Goal: Find specific page/section: Find specific page/section

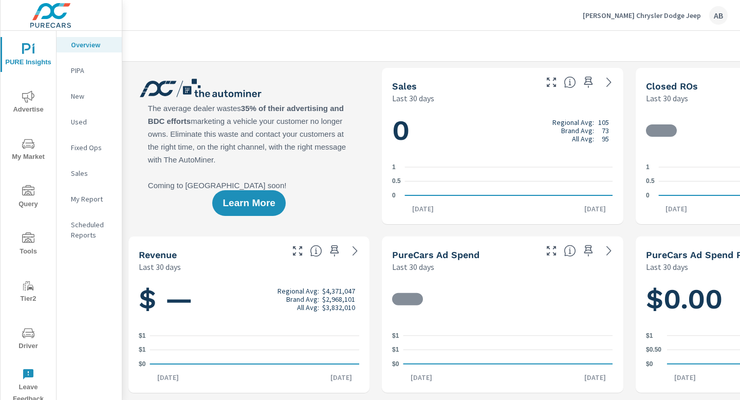
click at [28, 335] on icon "nav menu" at bounding box center [28, 333] width 12 height 12
click at [26, 345] on span "Driver" at bounding box center [28, 339] width 49 height 25
click at [28, 338] on icon "nav menu" at bounding box center [28, 333] width 12 height 12
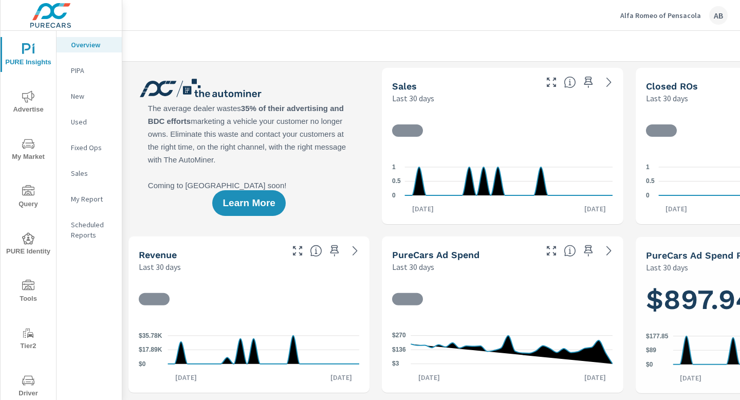
click at [26, 381] on icon "nav menu" at bounding box center [28, 381] width 5 height 1
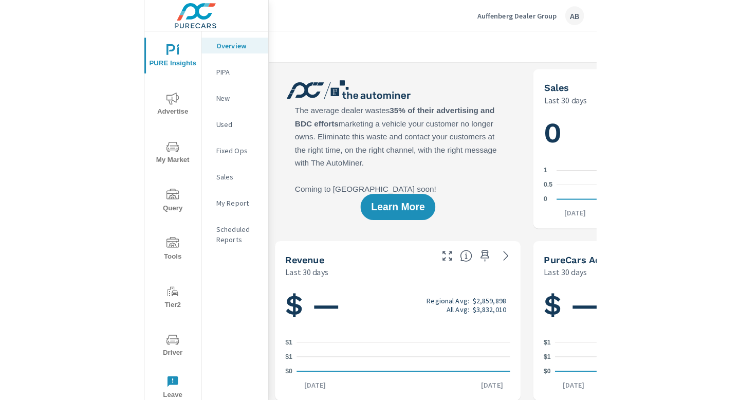
scroll to position [1, 0]
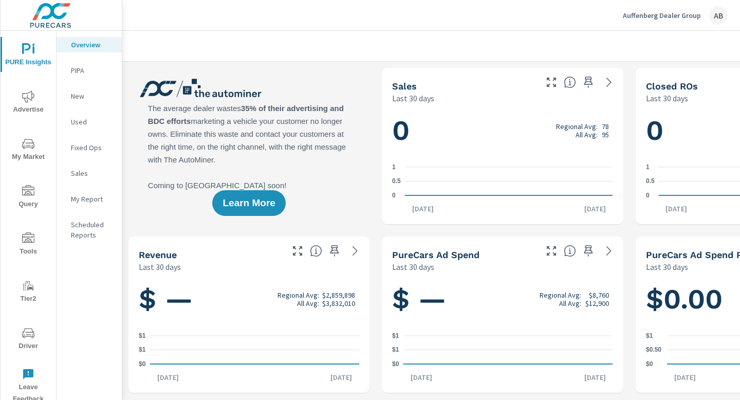
click at [30, 338] on icon "nav menu" at bounding box center [28, 333] width 12 height 12
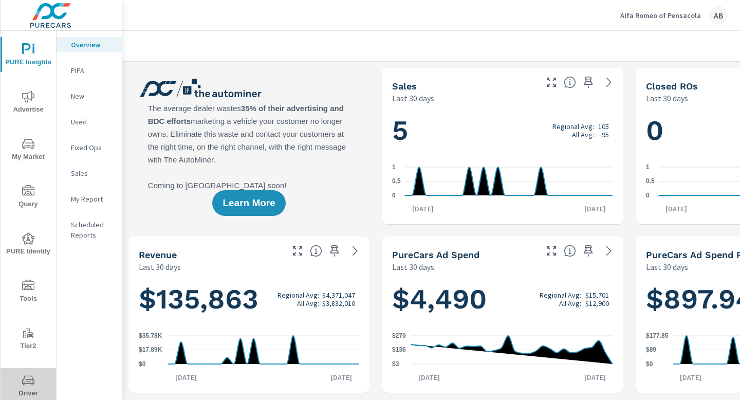
click at [29, 380] on icon "nav menu" at bounding box center [28, 380] width 12 height 12
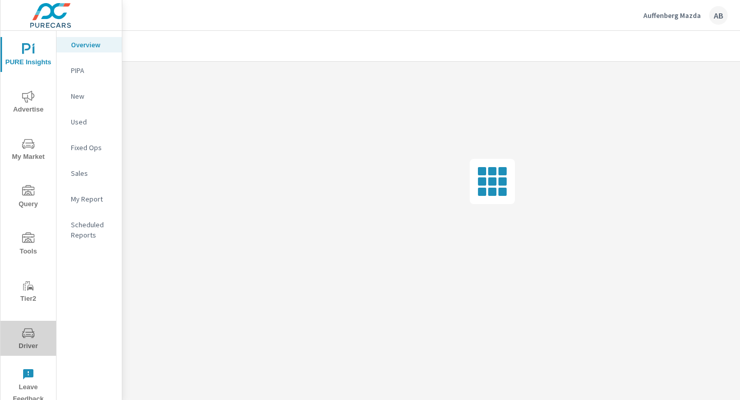
click at [24, 341] on span "Driver" at bounding box center [28, 339] width 49 height 25
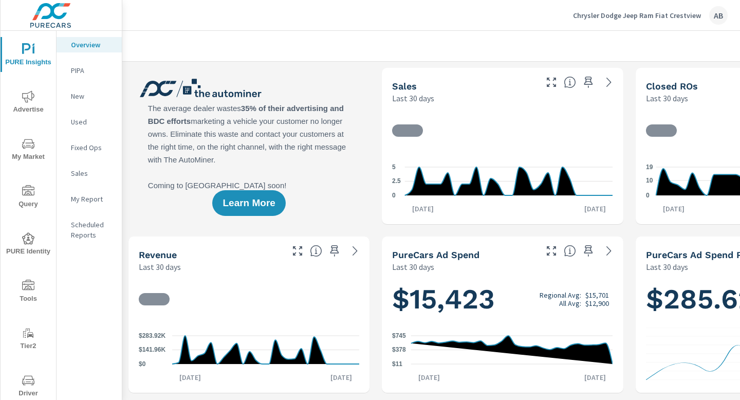
click at [31, 383] on icon "nav menu" at bounding box center [28, 380] width 12 height 10
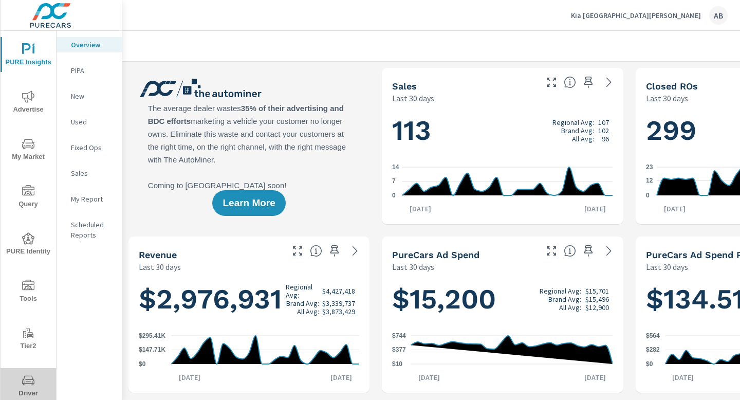
click at [28, 386] on icon "nav menu" at bounding box center [28, 380] width 12 height 12
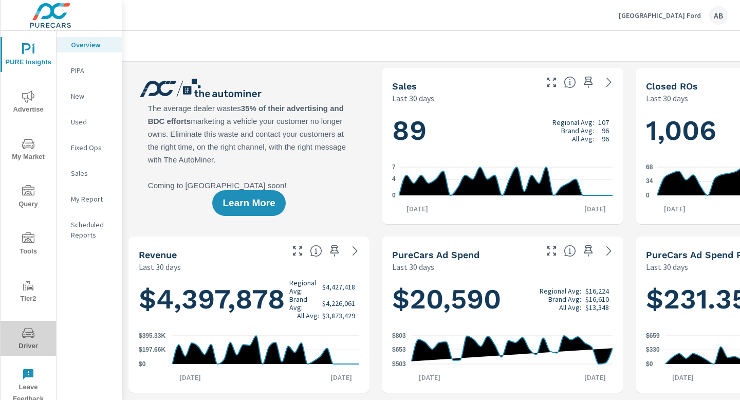
click at [28, 338] on icon "nav menu" at bounding box center [28, 333] width 12 height 12
click at [27, 340] on span "Driver" at bounding box center [28, 339] width 49 height 25
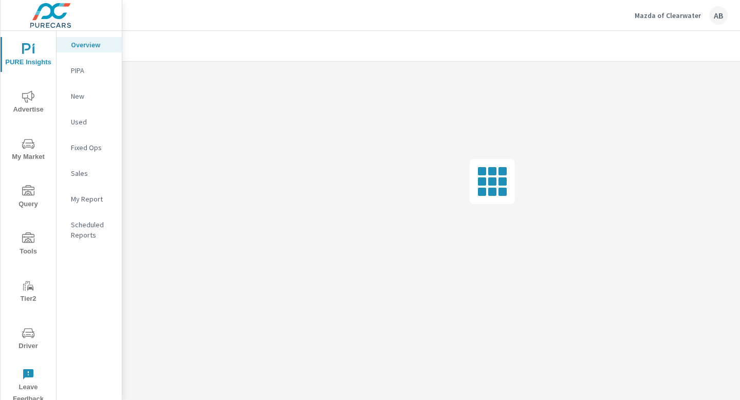
click at [23, 337] on icon "nav menu" at bounding box center [28, 333] width 12 height 10
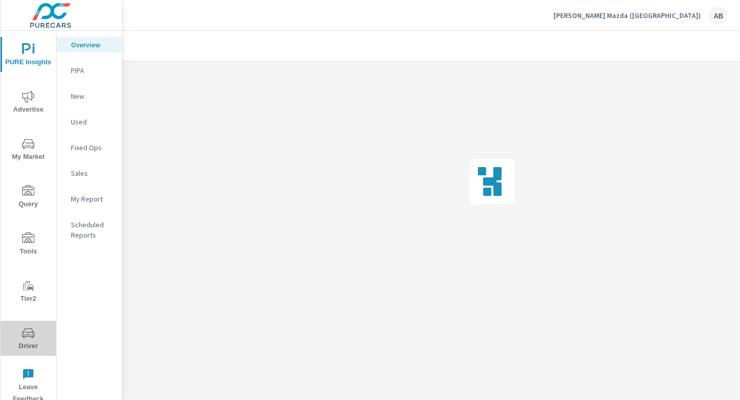
click at [24, 337] on icon "nav menu" at bounding box center [28, 333] width 12 height 10
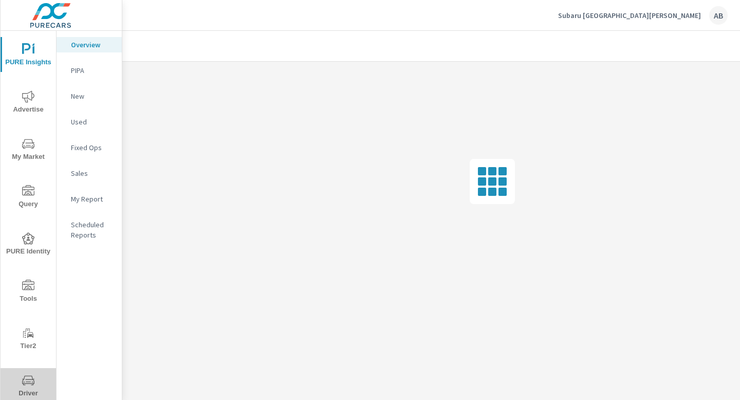
click at [30, 381] on icon "nav menu" at bounding box center [28, 380] width 12 height 12
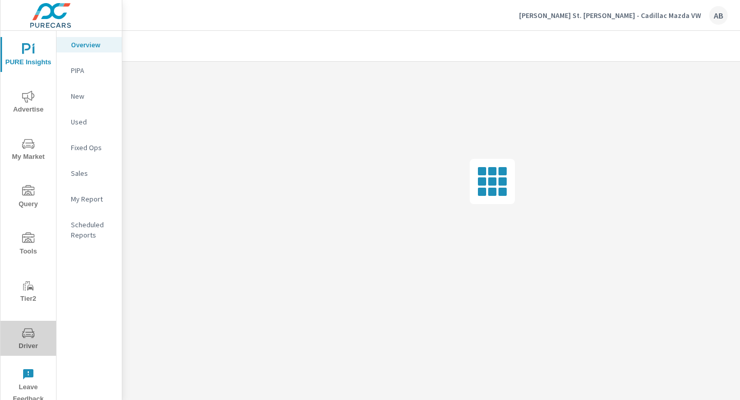
click at [27, 335] on icon "nav menu" at bounding box center [28, 333] width 12 height 12
